Goal: Find specific page/section: Find specific page/section

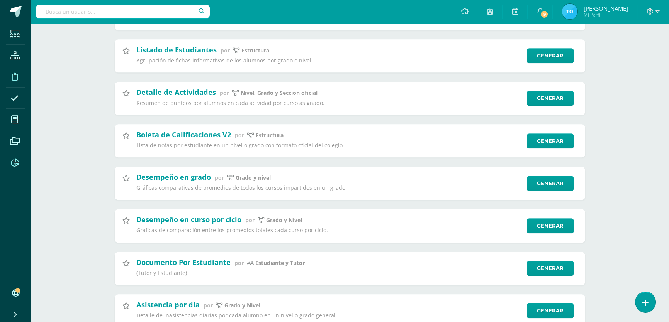
scroll to position [807, 0]
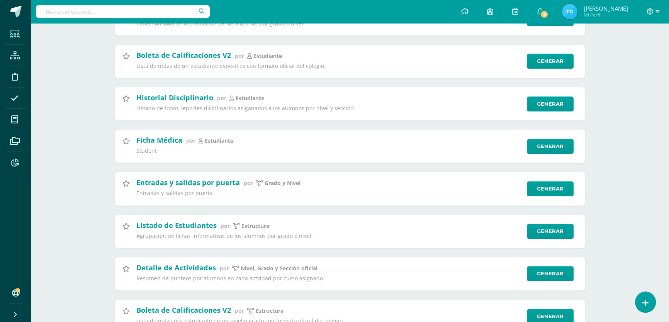
click at [12, 28] on span at bounding box center [14, 33] width 17 height 17
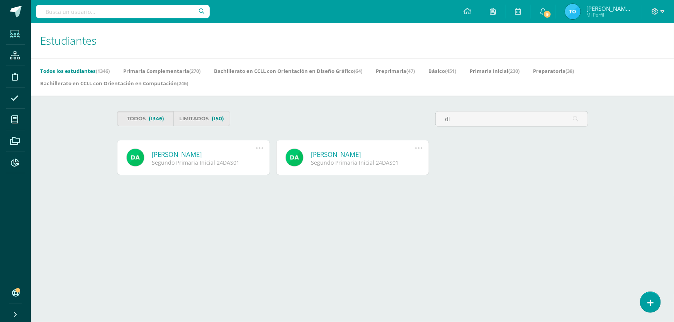
type input "d"
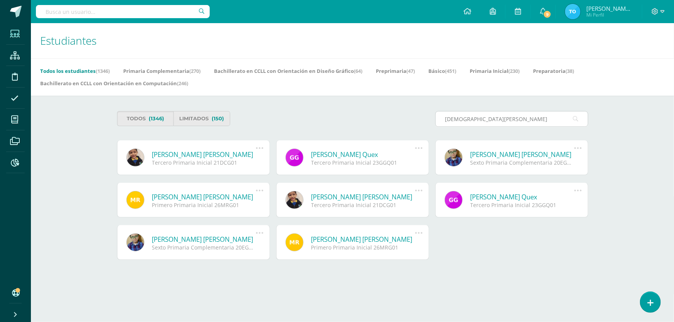
click at [447, 121] on input "Zentino godoy" at bounding box center [512, 119] width 152 height 15
type input "centino godoy"
click at [486, 120] on input "centino godoy" at bounding box center [512, 119] width 152 height 15
drag, startPoint x: 485, startPoint y: 122, endPoint x: 428, endPoint y: 132, distance: 58.0
click at [428, 131] on div "Todos (1346) Limitados (150) centino godoy" at bounding box center [352, 122] width 477 height 22
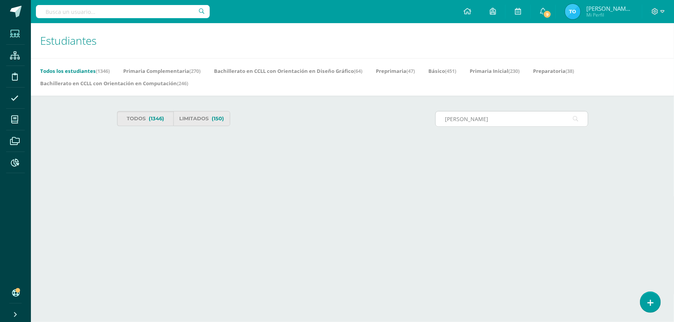
click at [461, 119] on input "Diego Cetino godoy" at bounding box center [512, 119] width 152 height 15
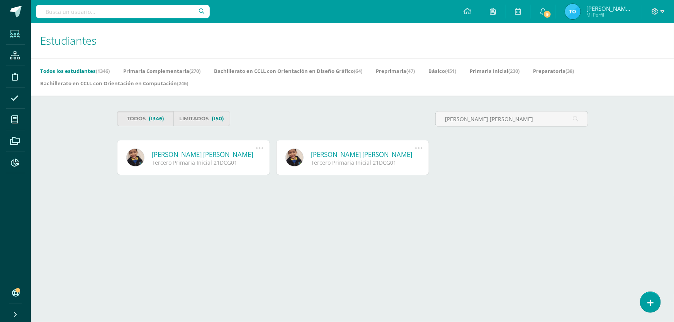
type input "Cetino godoy"
click at [200, 155] on link "[PERSON_NAME]" at bounding box center [204, 154] width 104 height 9
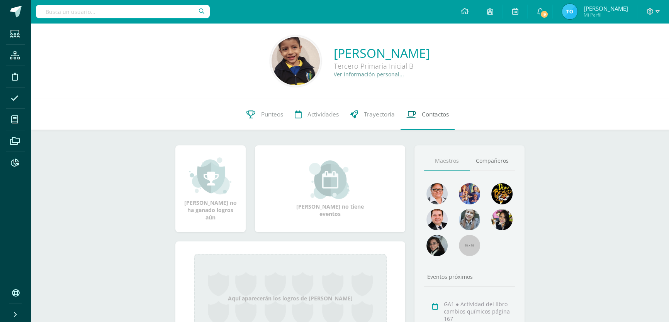
click at [440, 114] on span "Contactos" at bounding box center [435, 114] width 27 height 8
